Goal: Task Accomplishment & Management: Complete application form

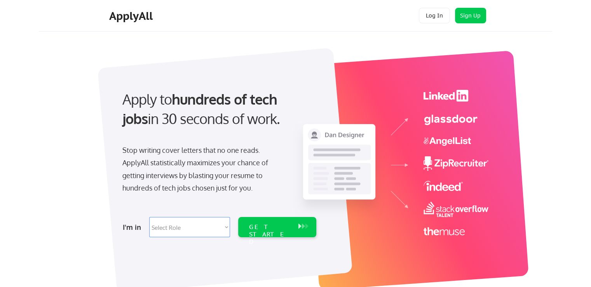
click at [220, 220] on select "Select Role Software Engineering Product Management Customer Success Sales UI/U…" at bounding box center [189, 227] width 81 height 20
select select ""engineering""
click at [149, 217] on select "Select Role Software Engineering Product Management Customer Success Sales UI/U…" at bounding box center [189, 227] width 81 height 20
select select ""engineering""
click at [269, 226] on div "GET STARTED" at bounding box center [270, 234] width 42 height 23
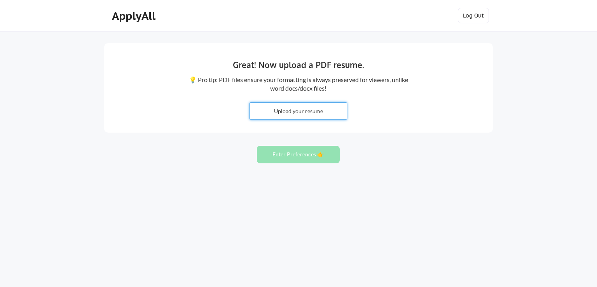
click at [271, 114] on input "file" at bounding box center [298, 111] width 97 height 17
